Goal: Task Accomplishment & Management: Use online tool/utility

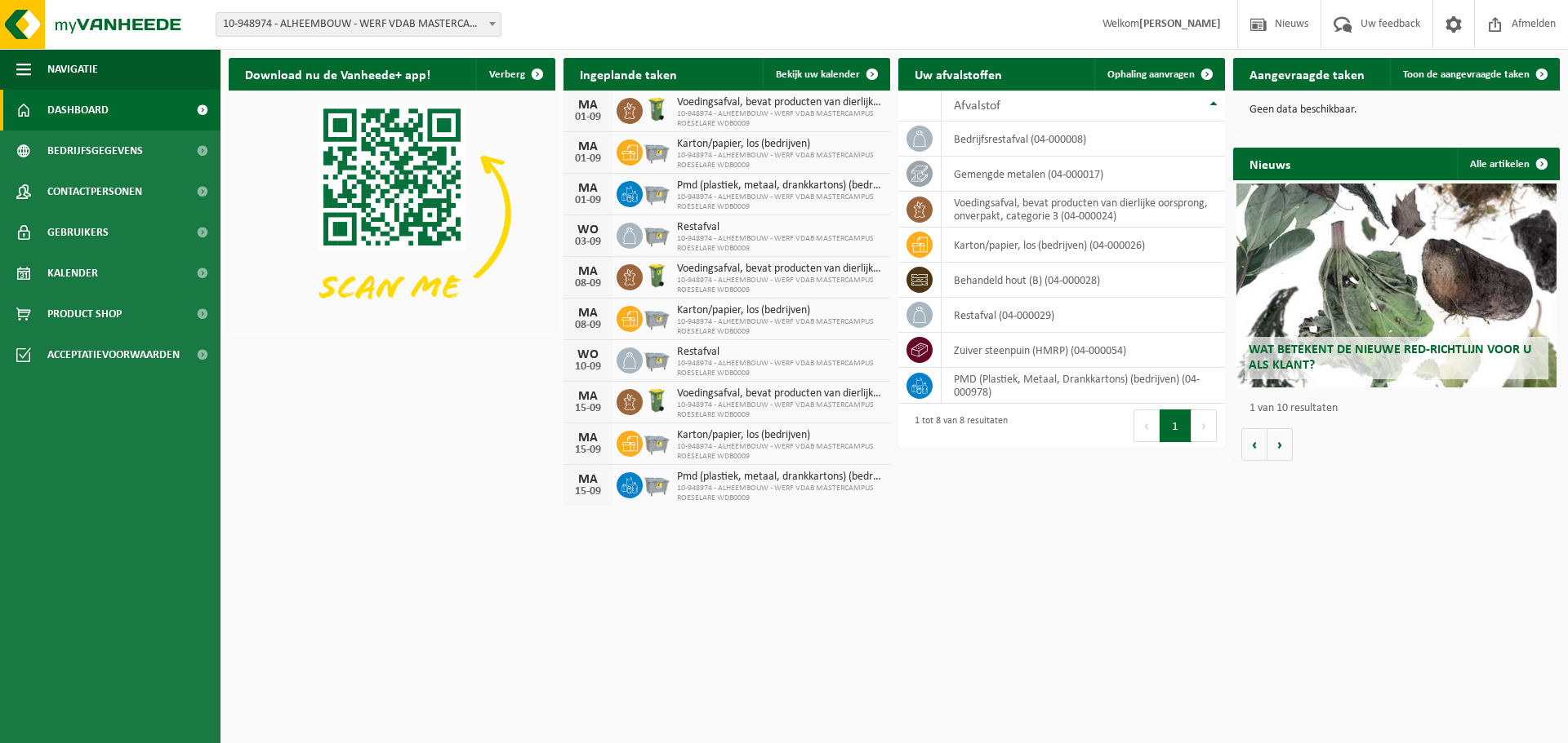
click at [1518, 96] on div "Geen data beschikbaar." at bounding box center [1396, 110] width 327 height 39
click at [1531, 74] on span at bounding box center [1541, 74] width 33 height 33
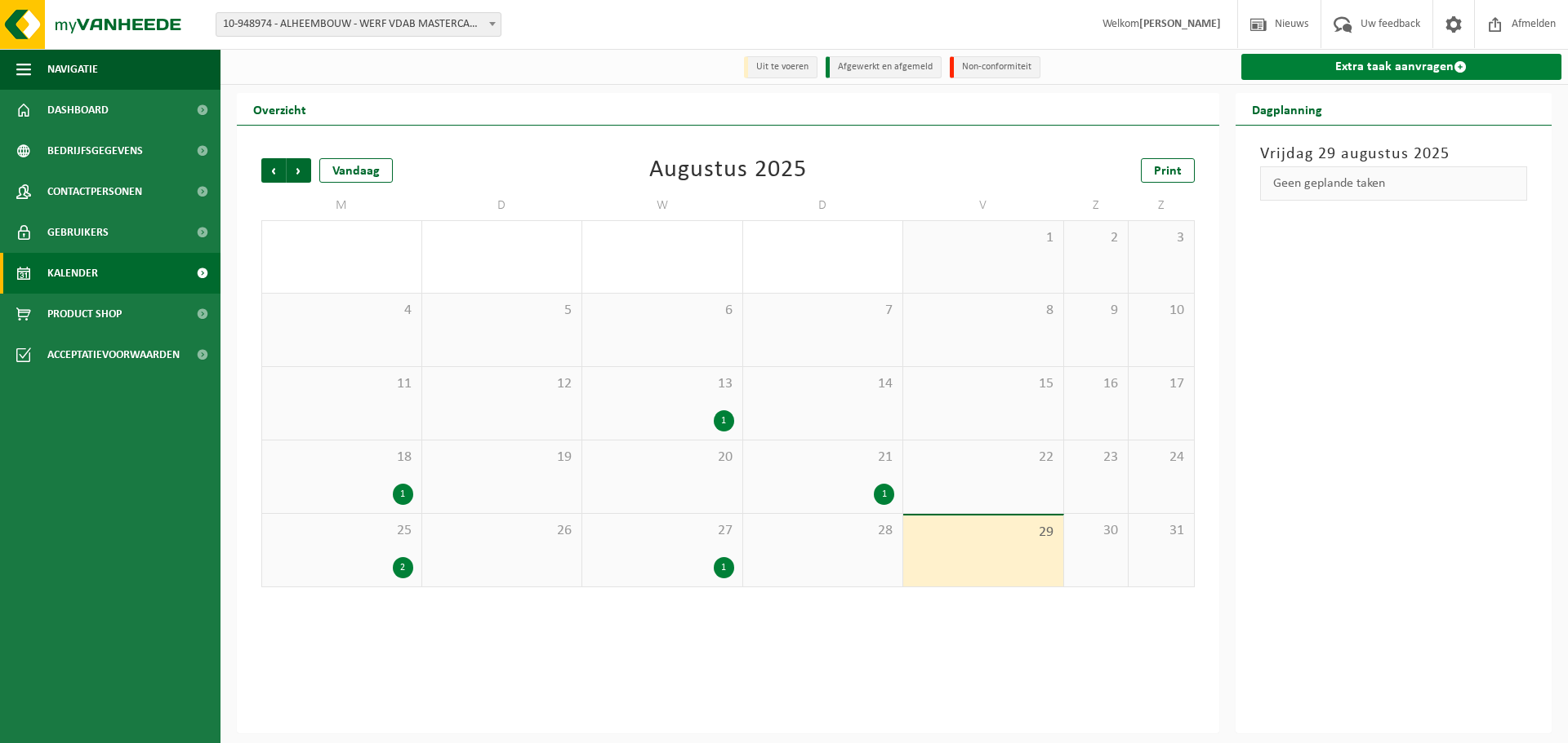
click at [1312, 76] on link "Extra taak aanvragen" at bounding box center [1401, 67] width 320 height 26
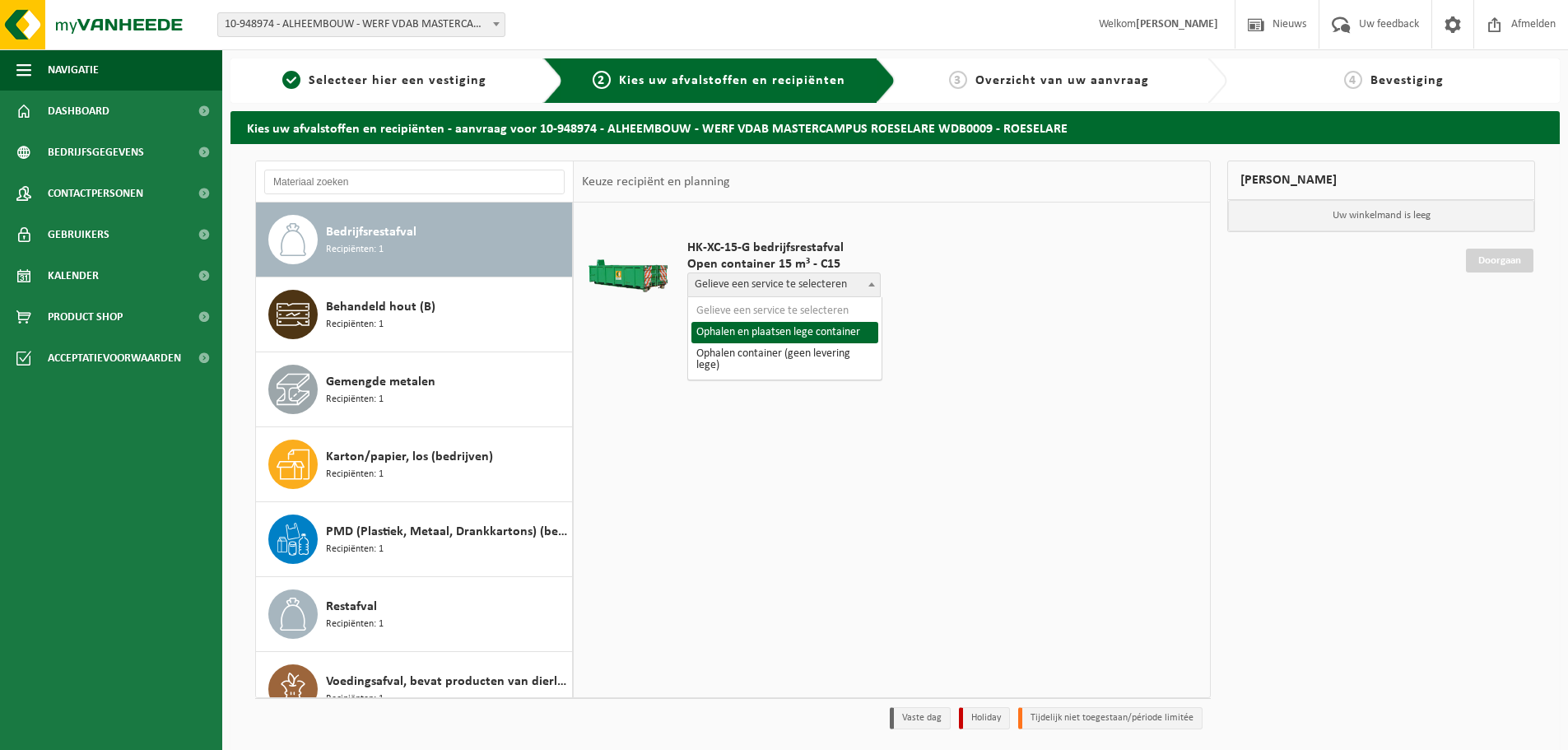
click at [813, 284] on span "Gelieve een service te selecteren" at bounding box center [784, 285] width 192 height 23
select select "P2PL-VEL-090670_HK-XC-15-GN-00_04-000008_46"
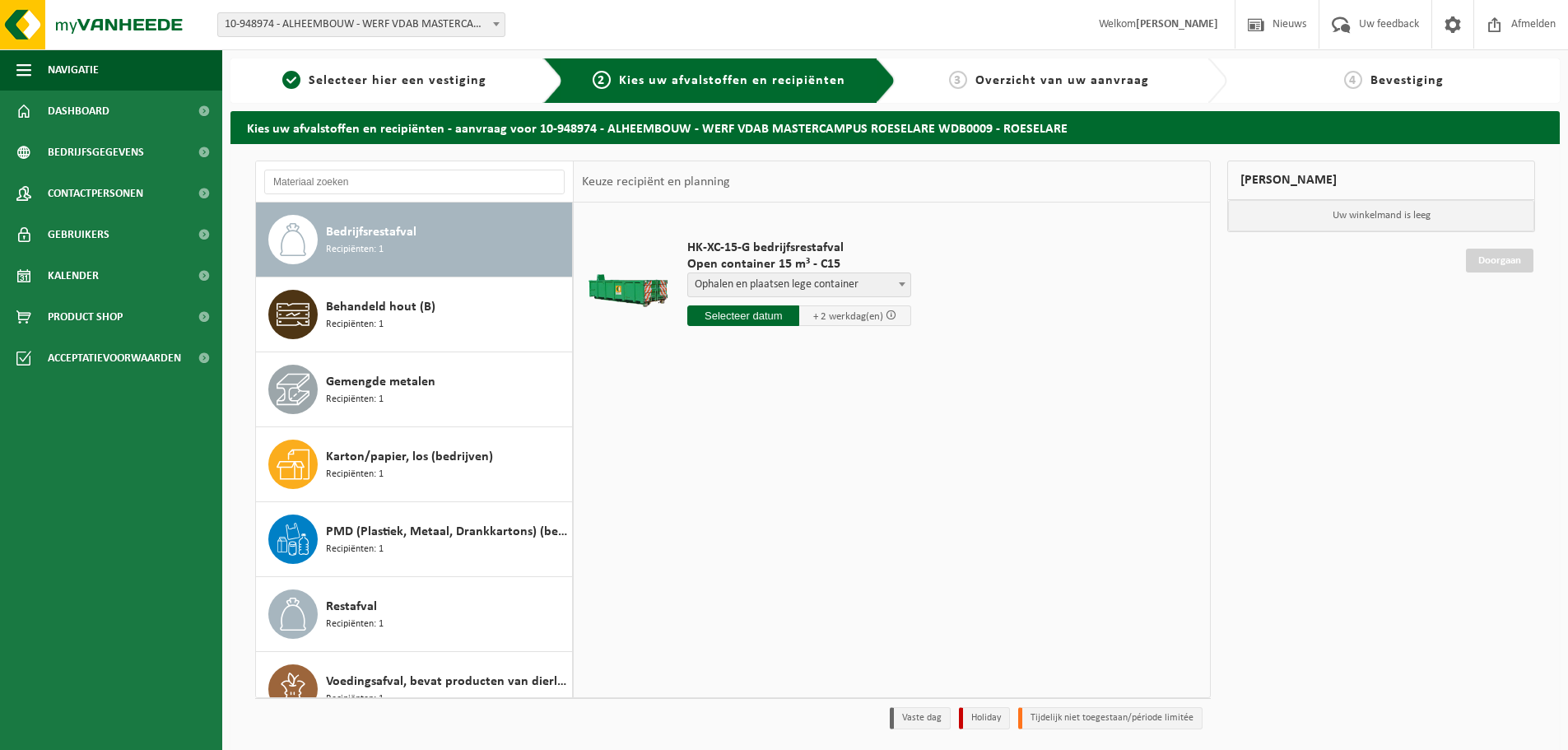
click at [784, 320] on input "text" at bounding box center [743, 316] width 112 height 21
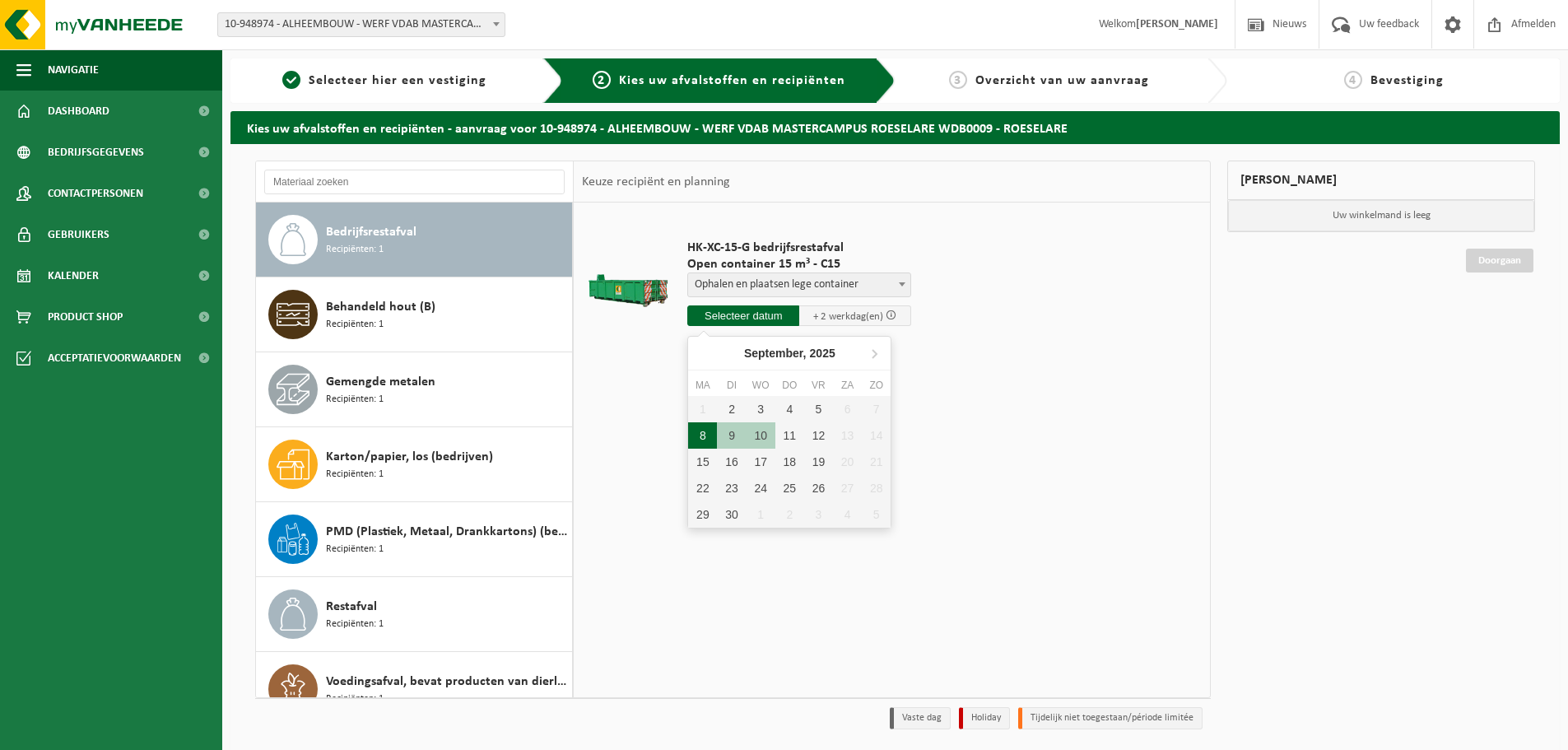
click at [691, 433] on div "8" at bounding box center [703, 436] width 29 height 26
type input "Van 2025-09-08"
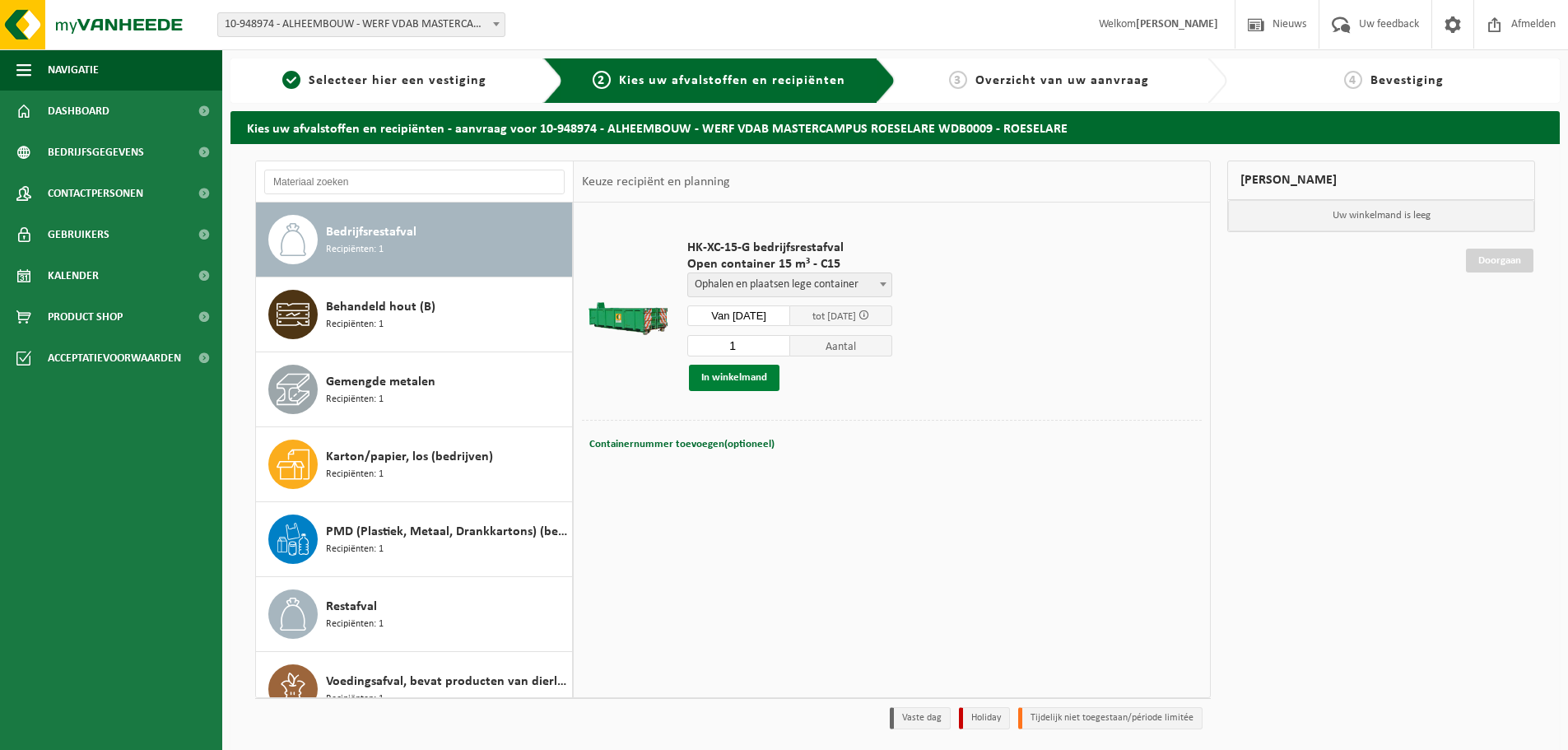
click at [754, 383] on button "In winkelmand" at bounding box center [735, 378] width 90 height 26
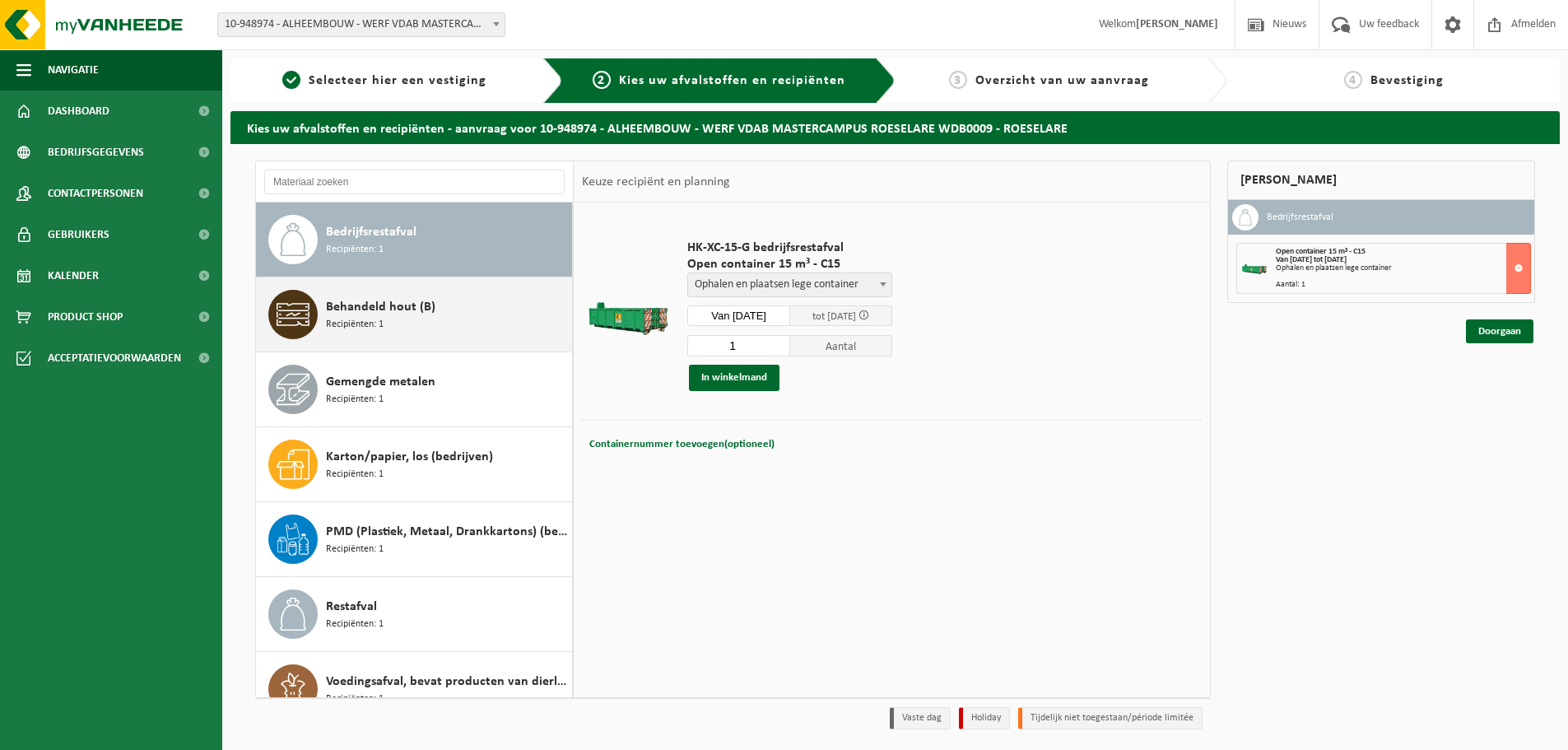
click at [431, 329] on div "Behandeld hout (B) Recipiënten: 1" at bounding box center [447, 314] width 242 height 50
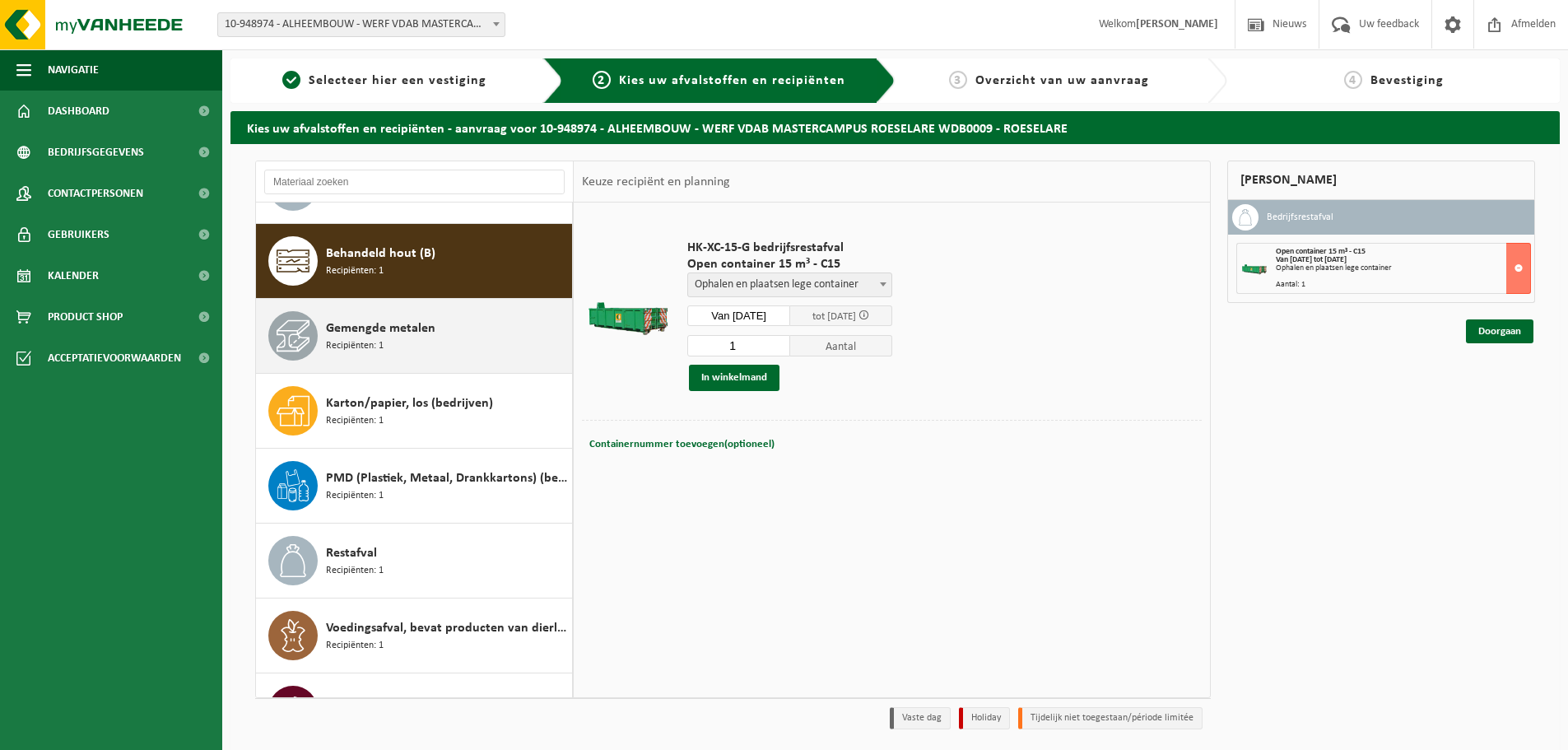
scroll to position [75, 0]
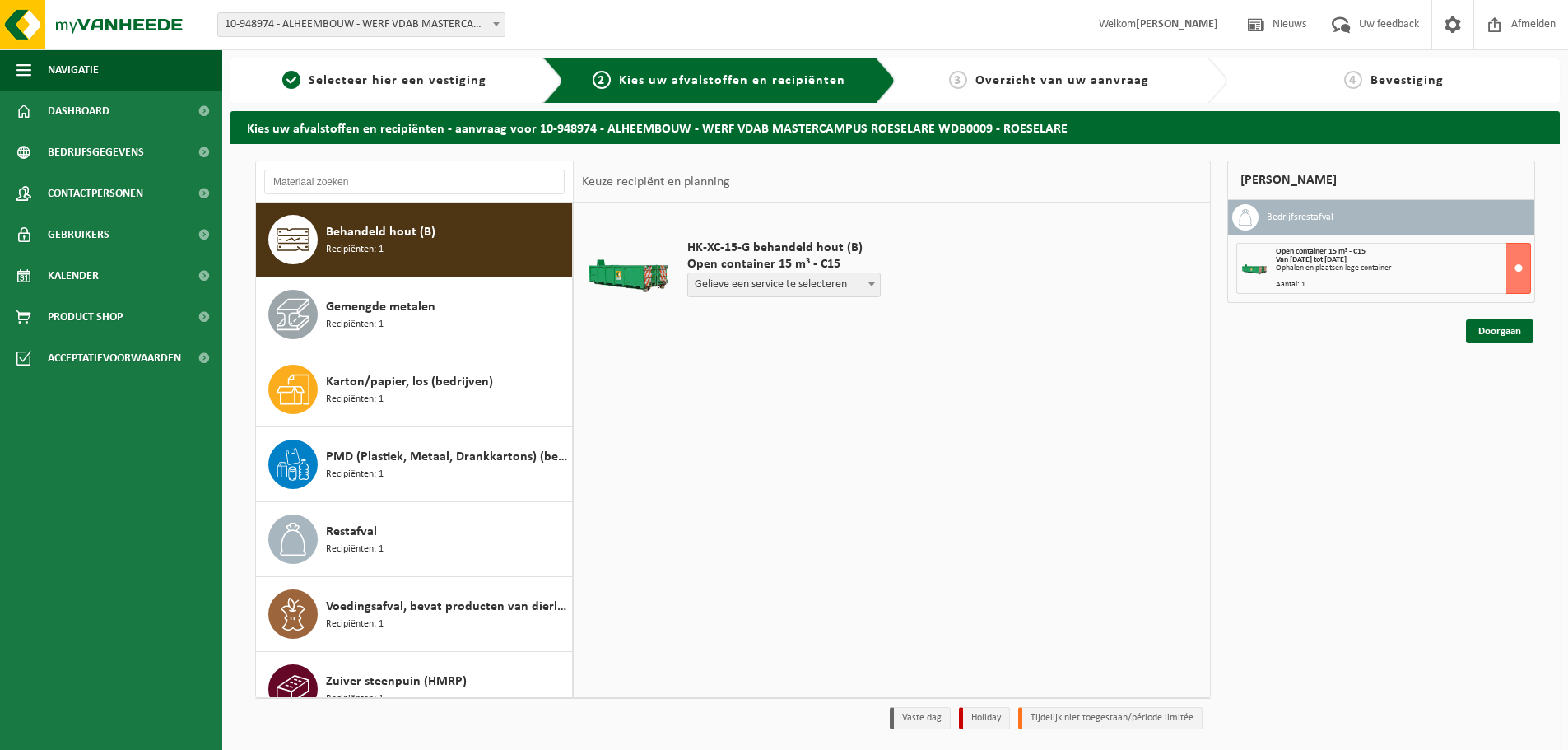
click at [869, 293] on span at bounding box center [872, 284] width 17 height 22
select select "P2PL-VEL-089111_HK-XC-15-GN-00_04-000028_46"
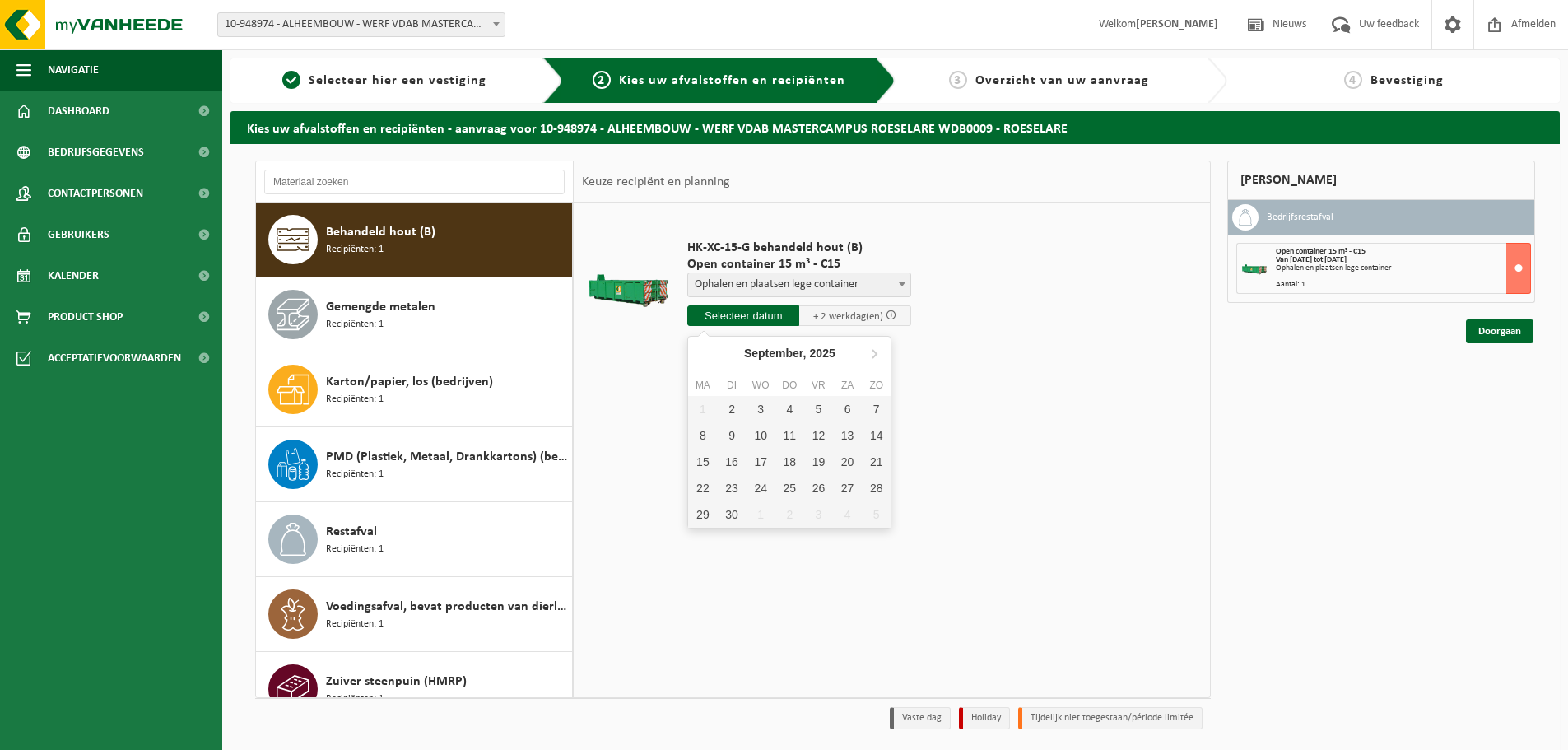
click at [750, 324] on input "text" at bounding box center [743, 316] width 112 height 21
click at [700, 436] on div "8" at bounding box center [703, 436] width 29 height 26
type input "Van 2025-09-08"
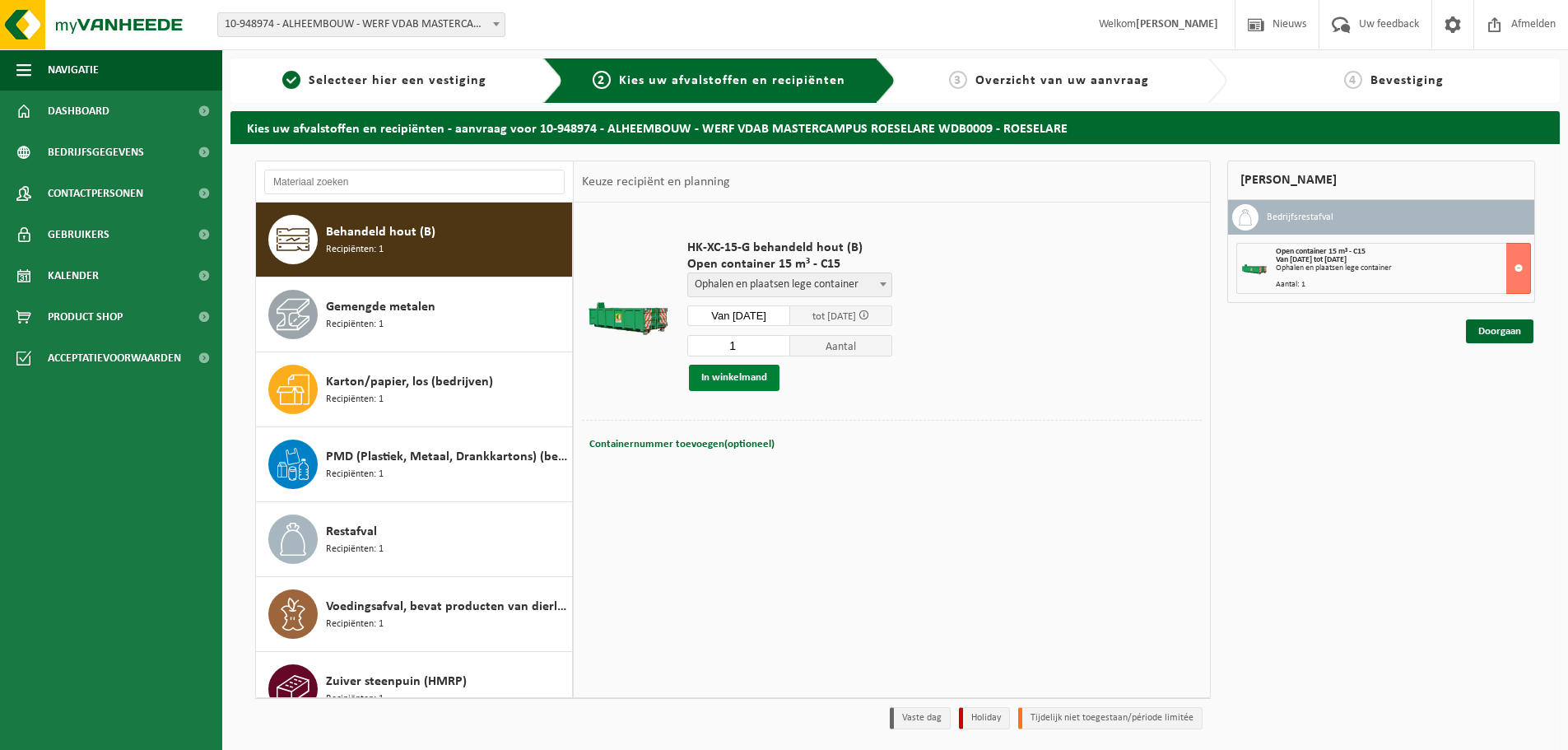
click at [710, 382] on button "In winkelmand" at bounding box center [735, 378] width 90 height 26
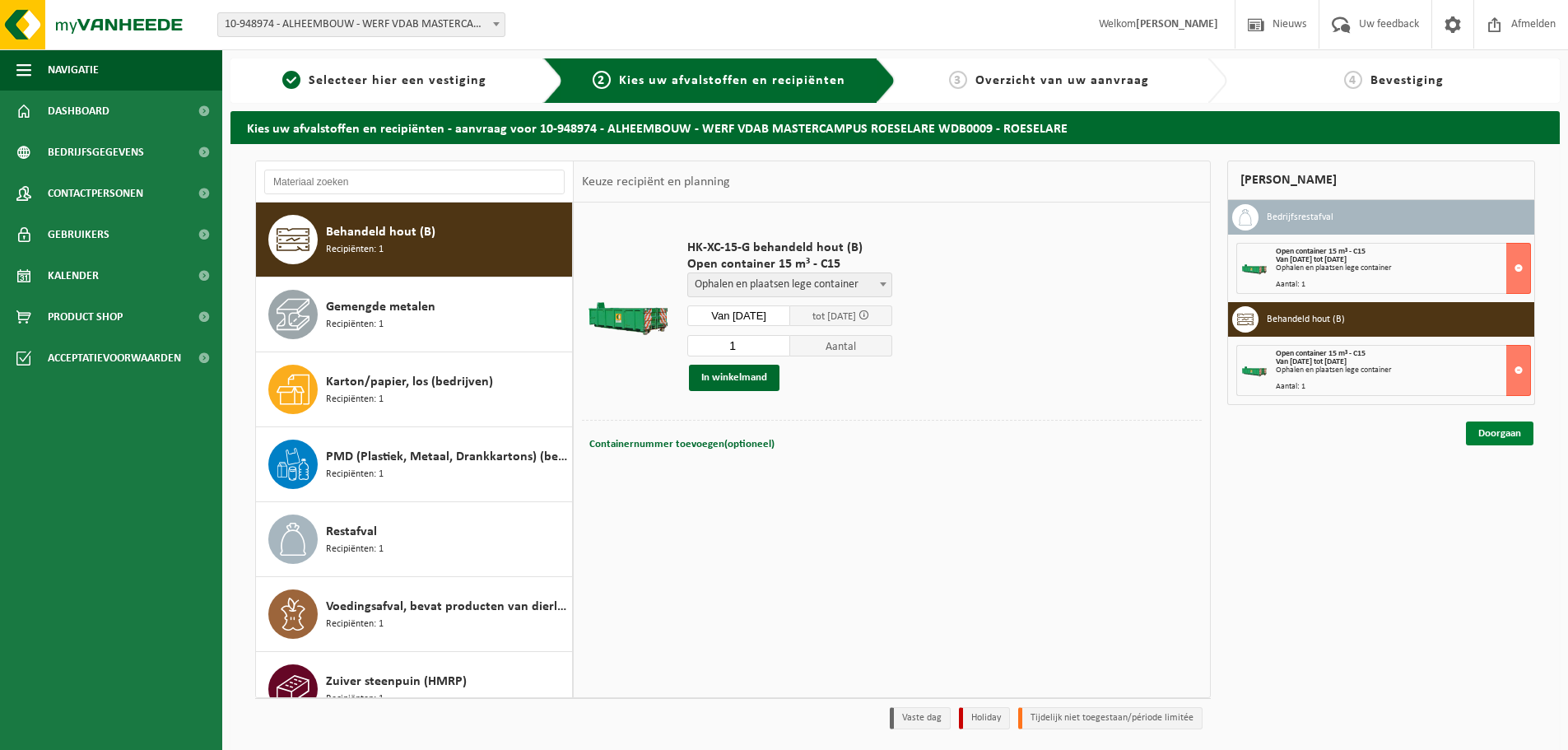
click at [1511, 432] on link "Doorgaan" at bounding box center [1500, 433] width 68 height 23
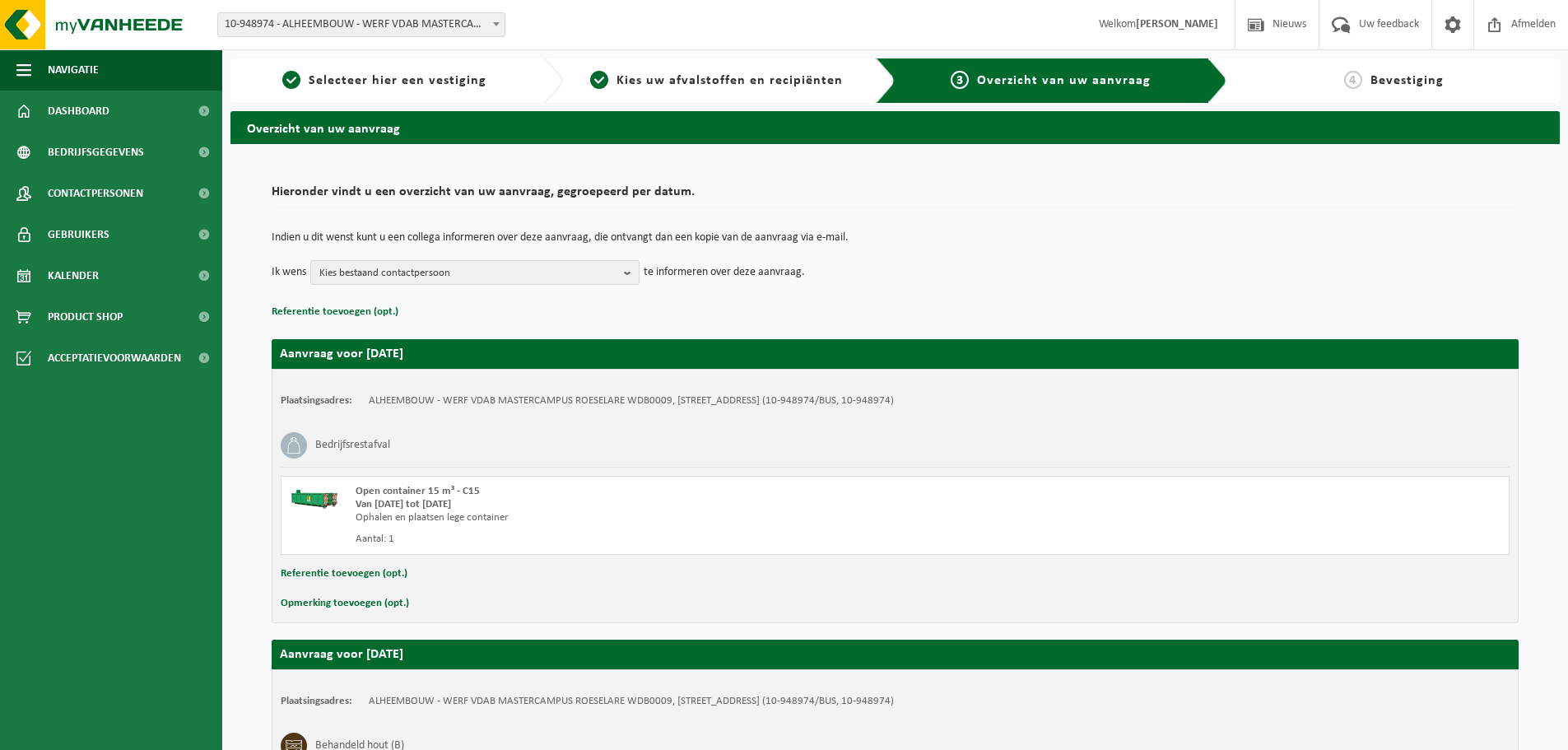
scroll to position [257, 0]
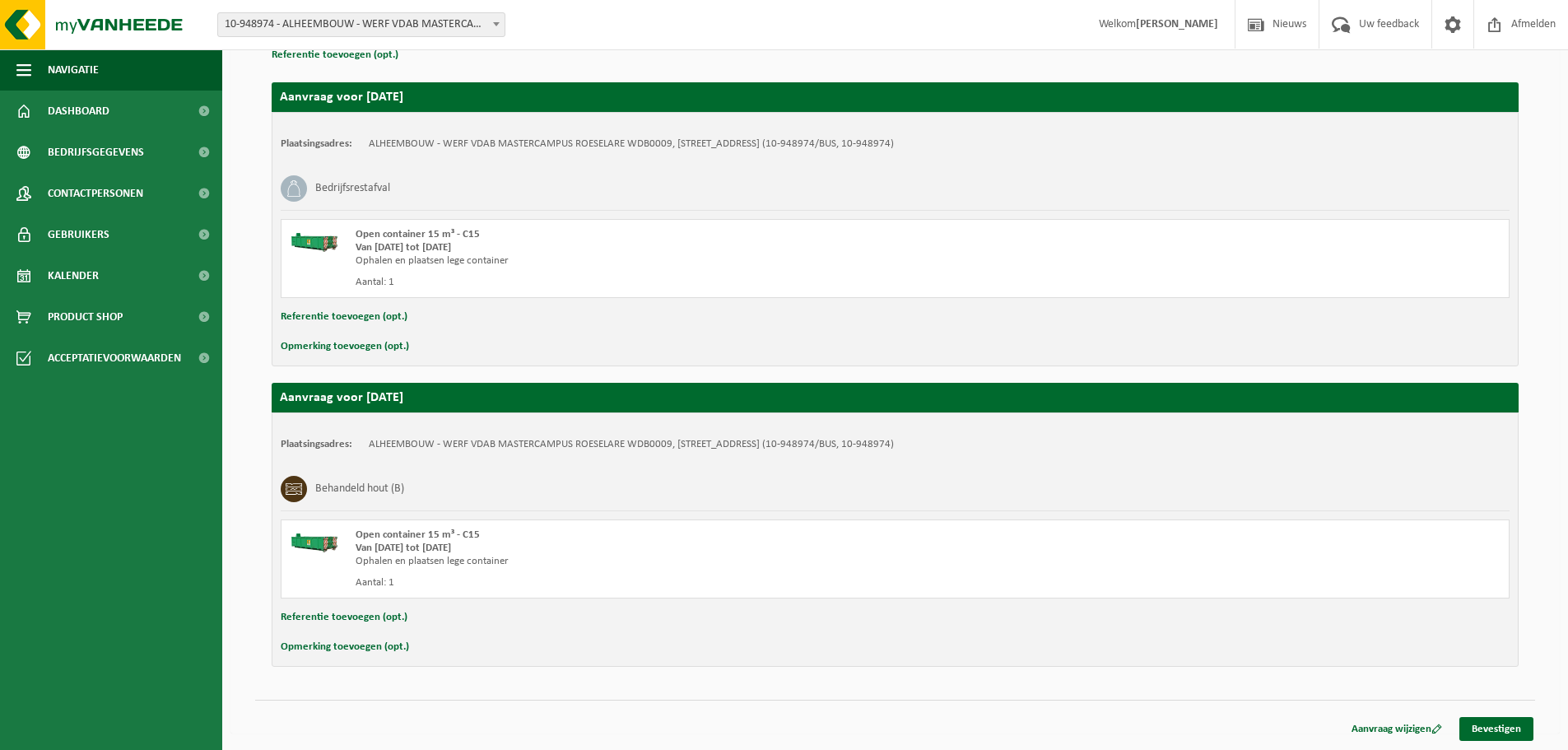
click at [1463, 716] on div "Aanvraag wijzigen Bevestigen" at bounding box center [895, 709] width 1281 height 17
click at [1471, 720] on link "Bevestigen" at bounding box center [1497, 728] width 74 height 23
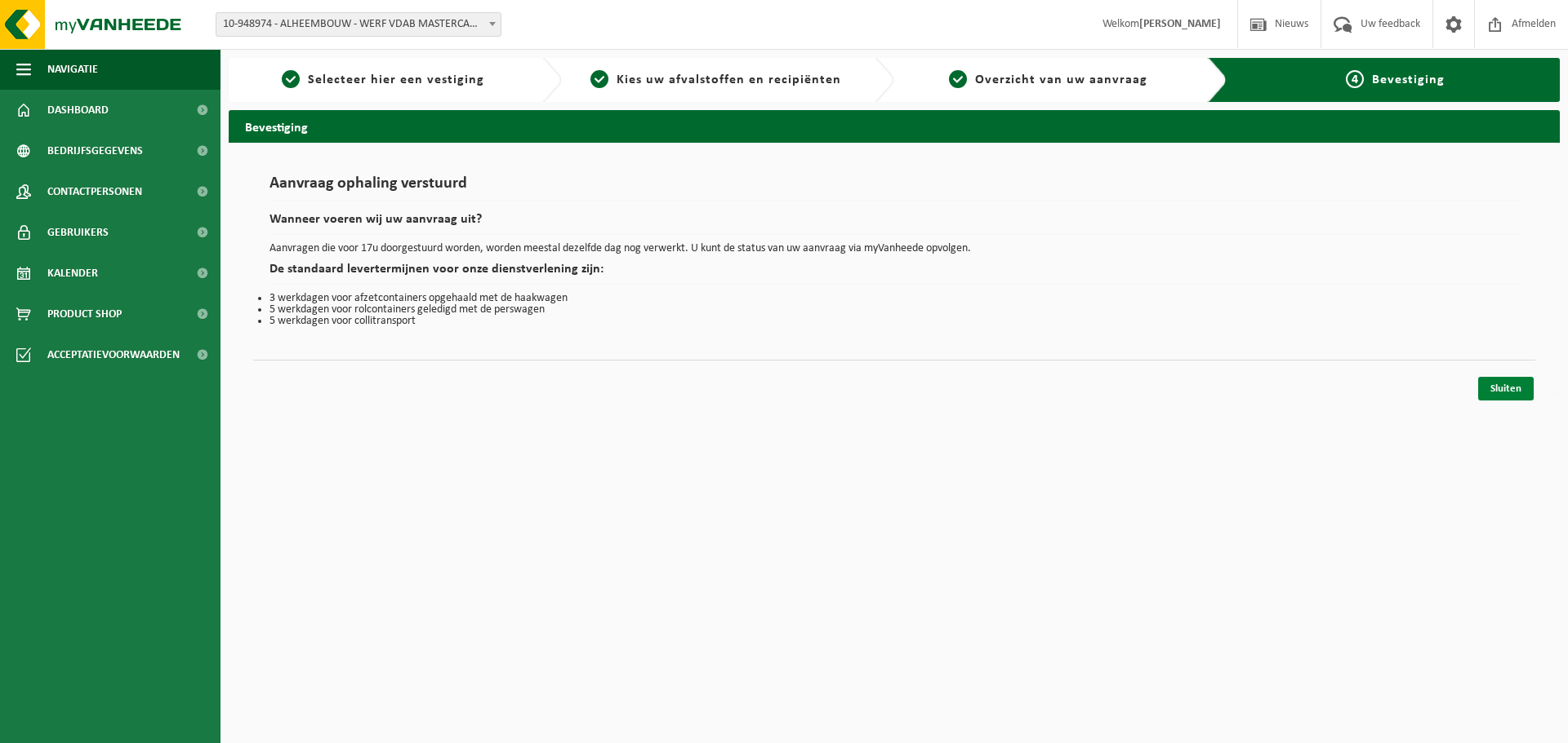
click at [1489, 387] on link "Sluiten" at bounding box center [1506, 388] width 56 height 23
